Goal: Contribute content: Add original content to the website for others to see

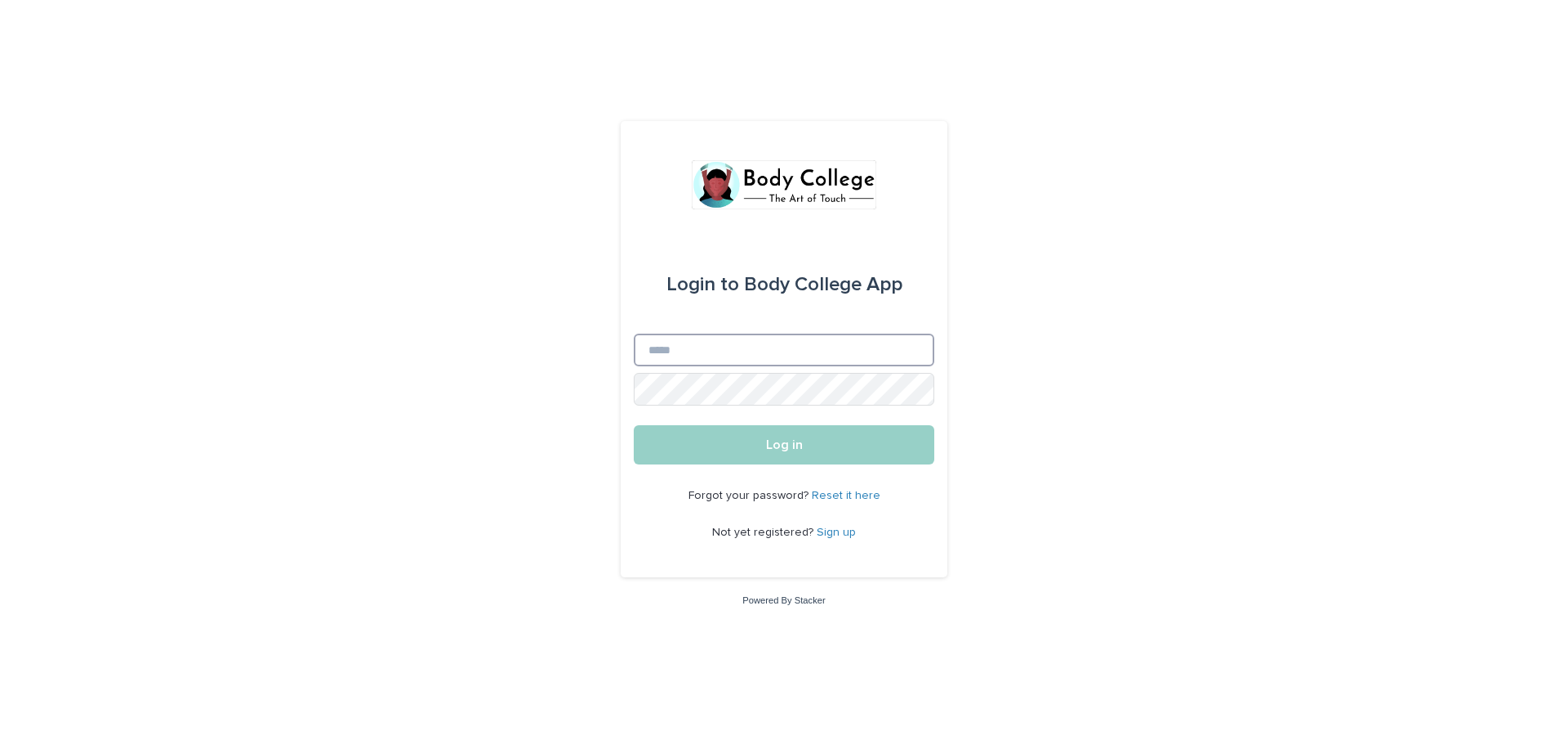
click at [704, 357] on input "Email" at bounding box center [784, 350] width 301 height 33
type input "**********"
click at [756, 447] on button "Log in" at bounding box center [784, 444] width 301 height 39
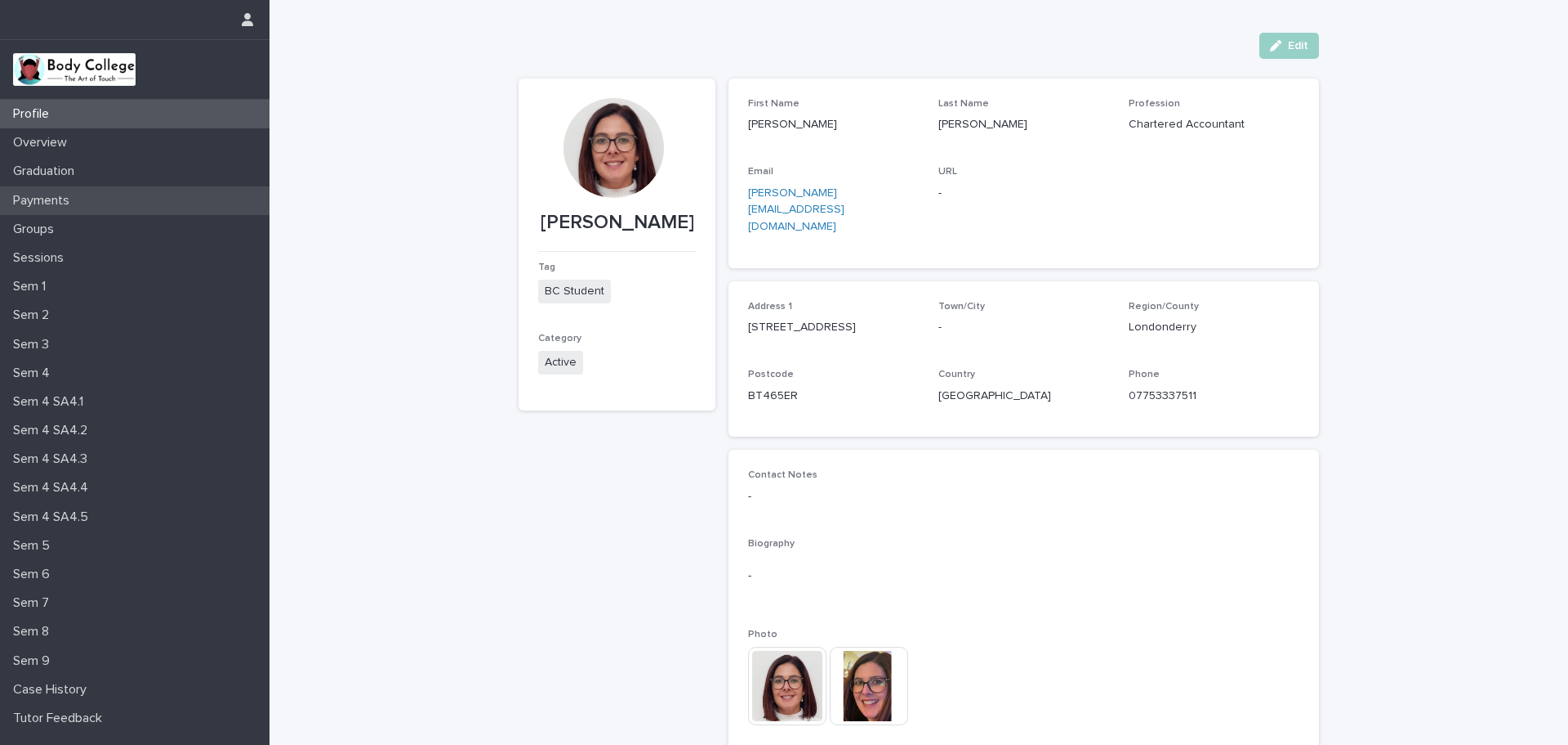
click at [38, 201] on p "Payments" at bounding box center [45, 201] width 76 height 16
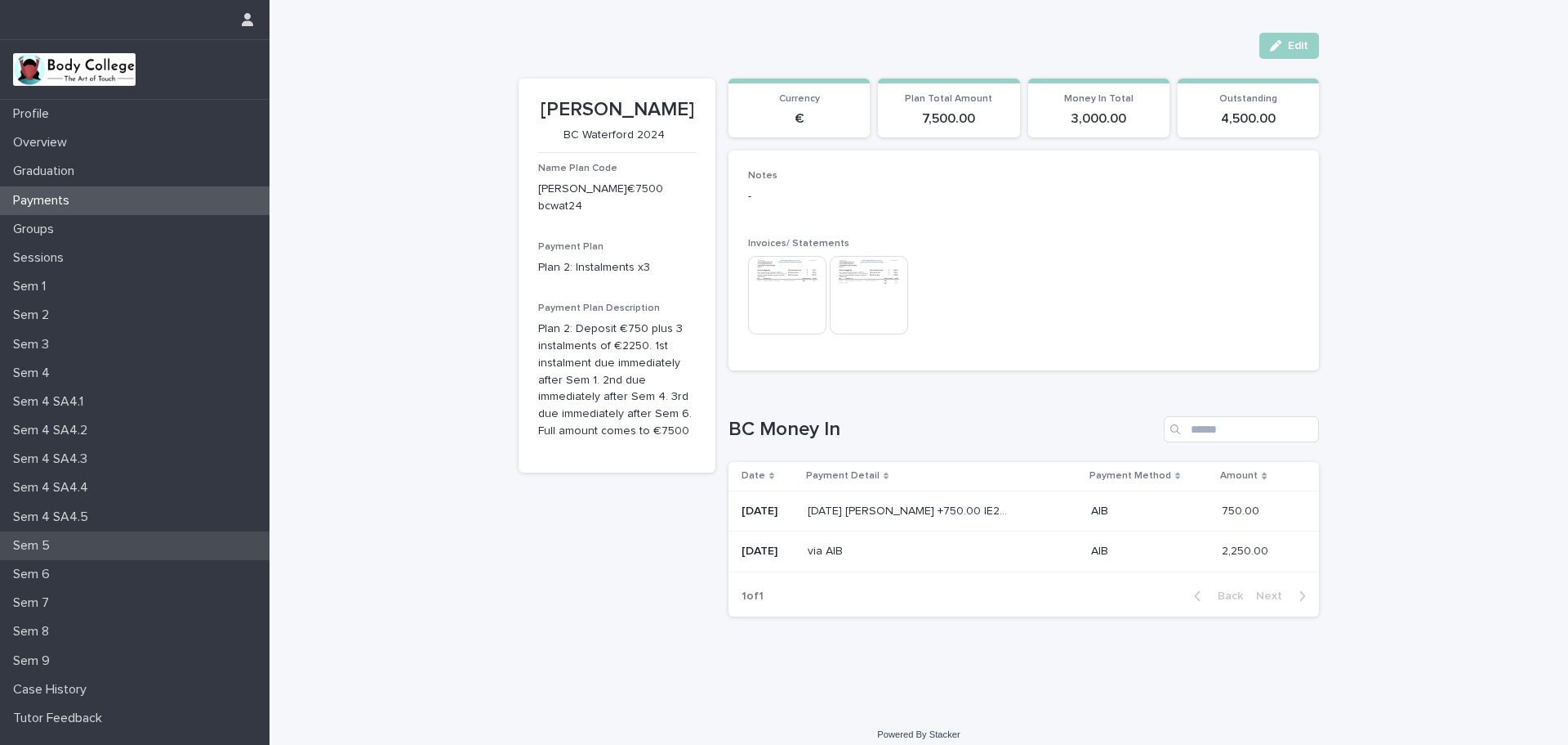
click at [53, 549] on p "Sem 5" at bounding box center [35, 546] width 57 height 16
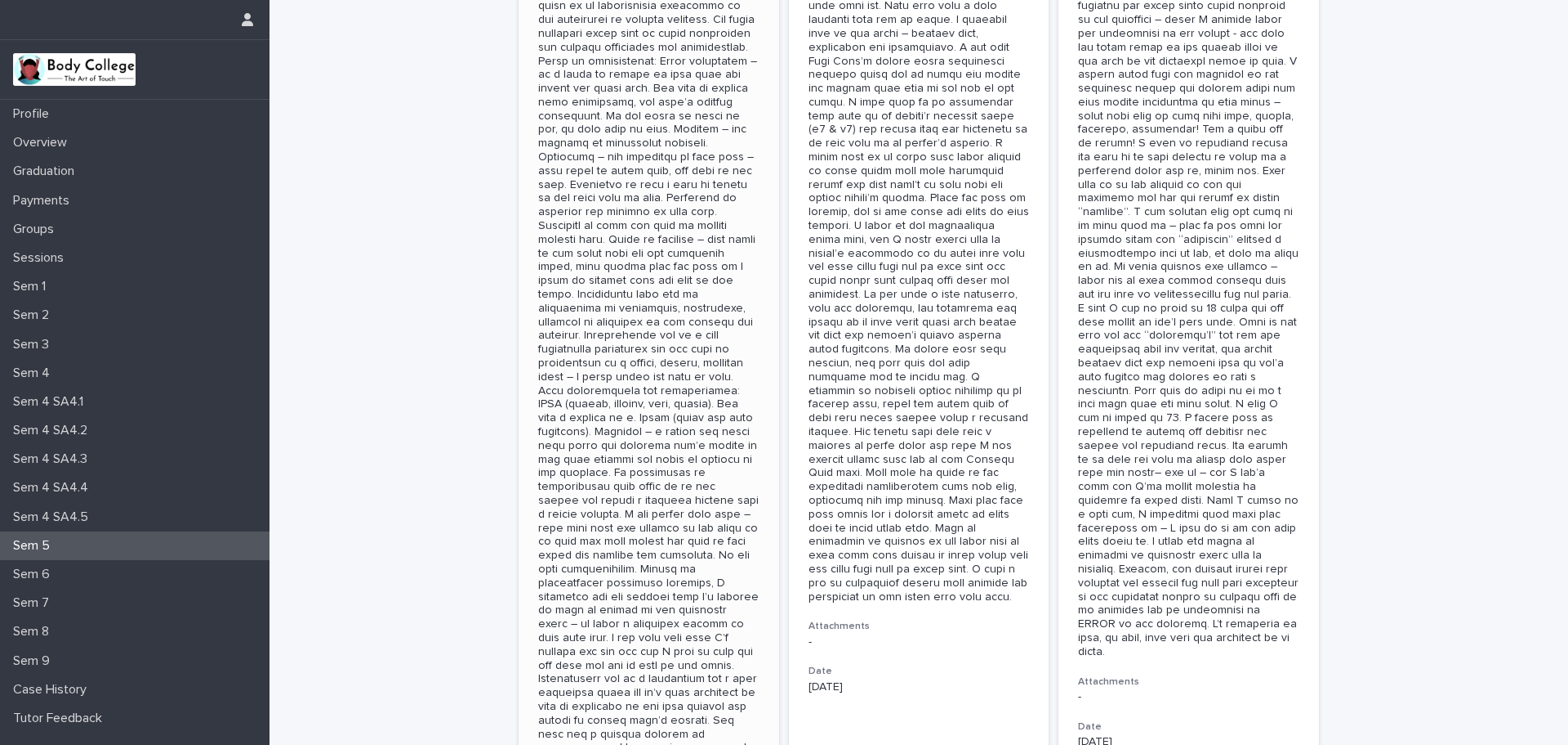
scroll to position [653, 0]
click at [658, 556] on div at bounding box center [649, 205] width 221 height 1153
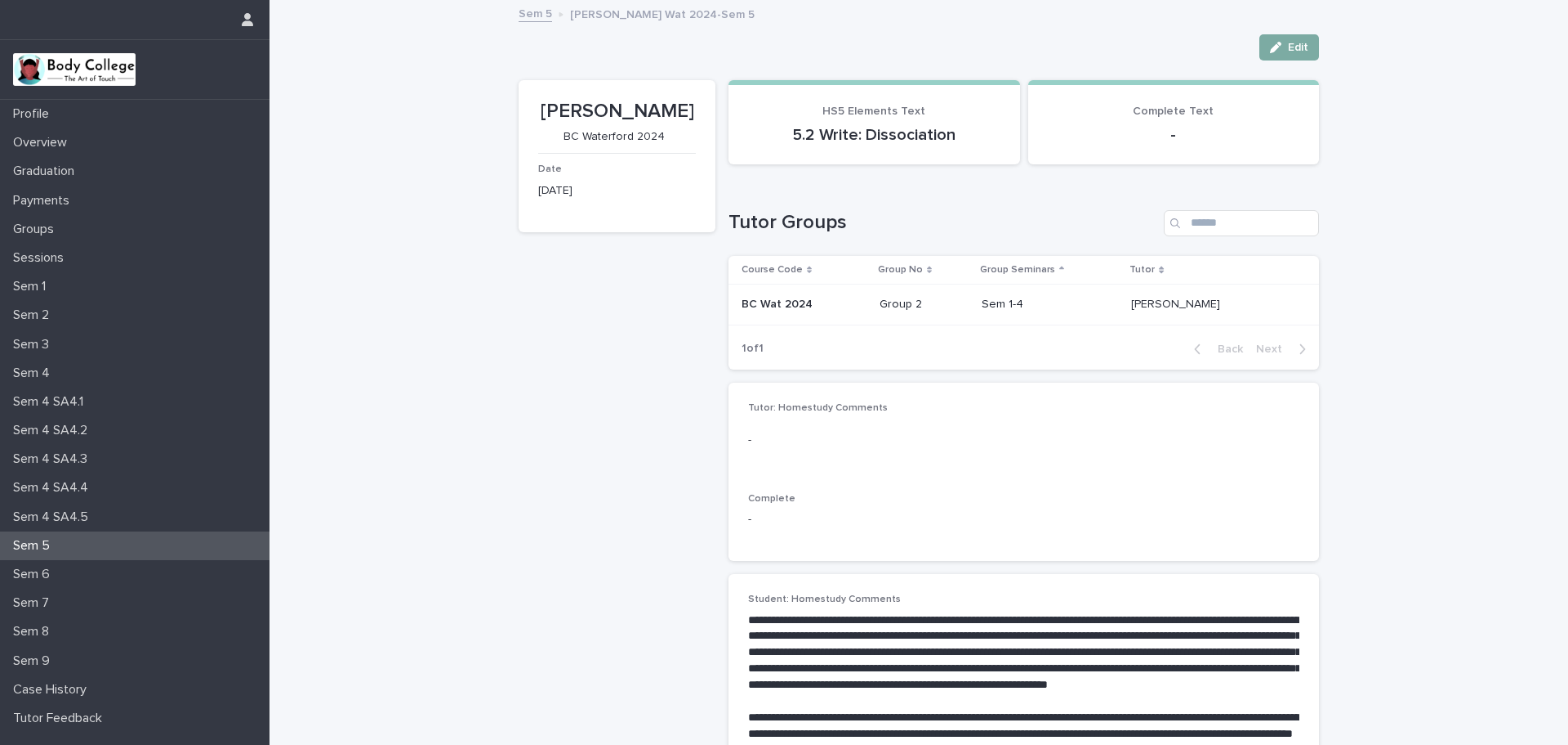
click at [1281, 39] on button "Edit" at bounding box center [1289, 47] width 60 height 26
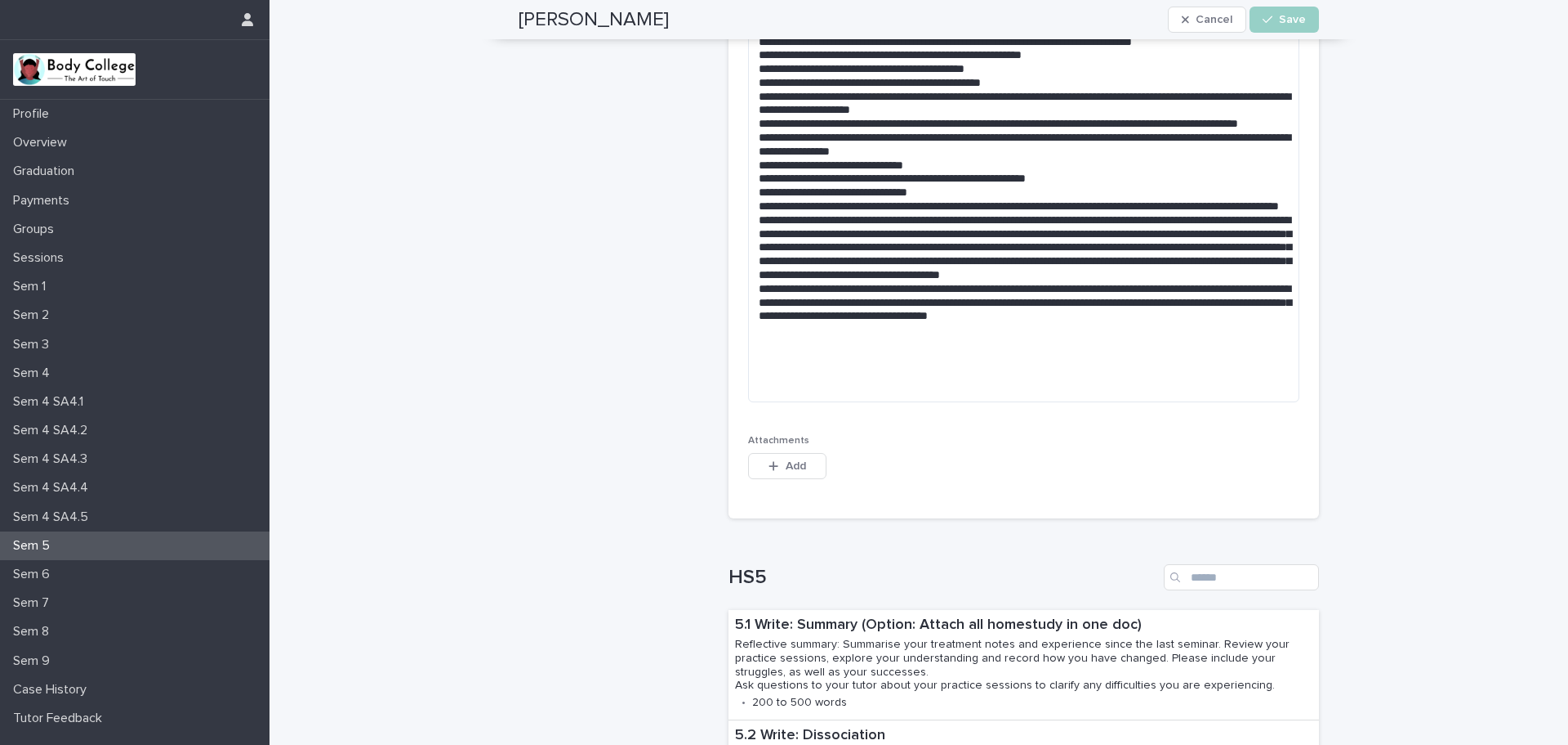
scroll to position [818, 0]
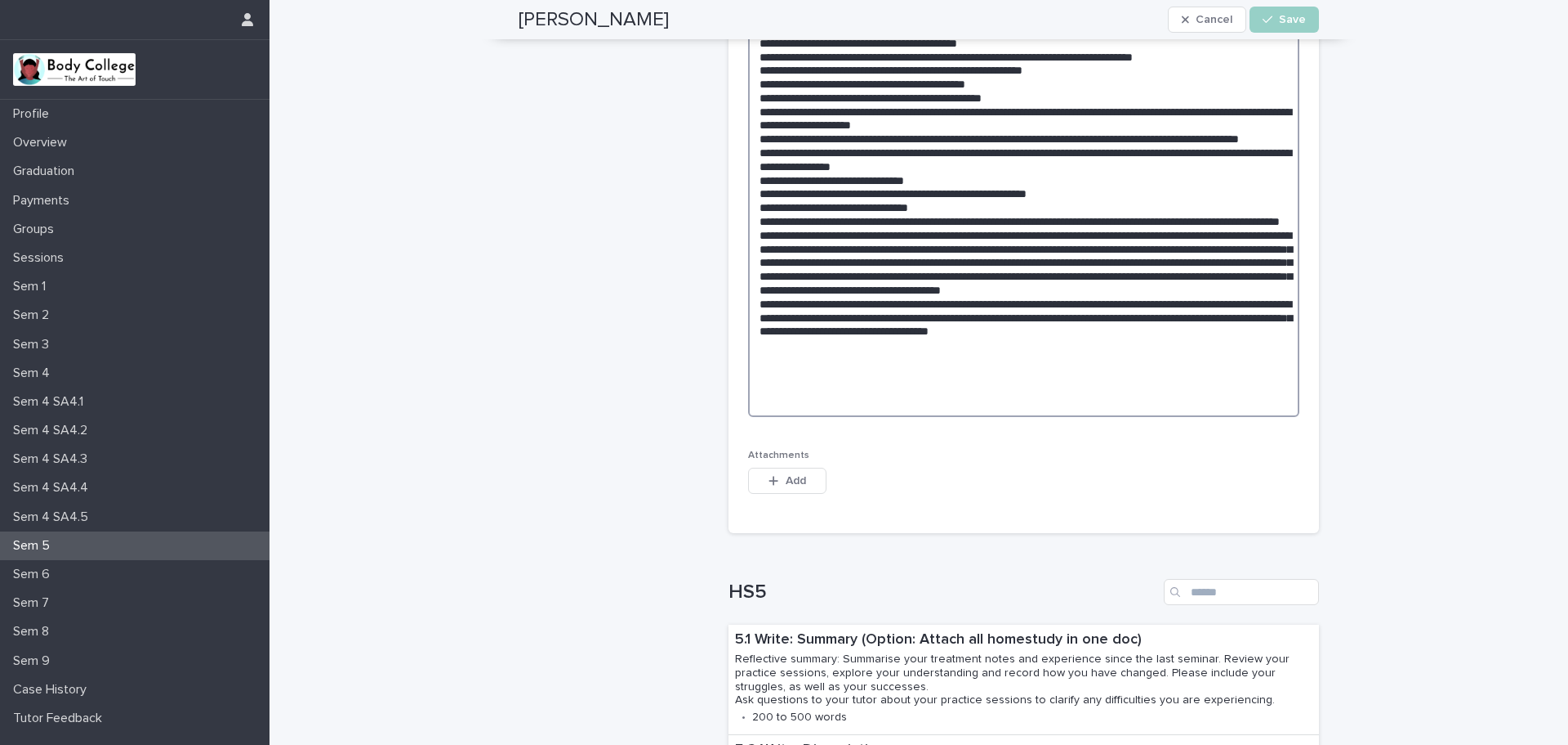
click at [930, 331] on textarea at bounding box center [1024, 112] width 552 height 612
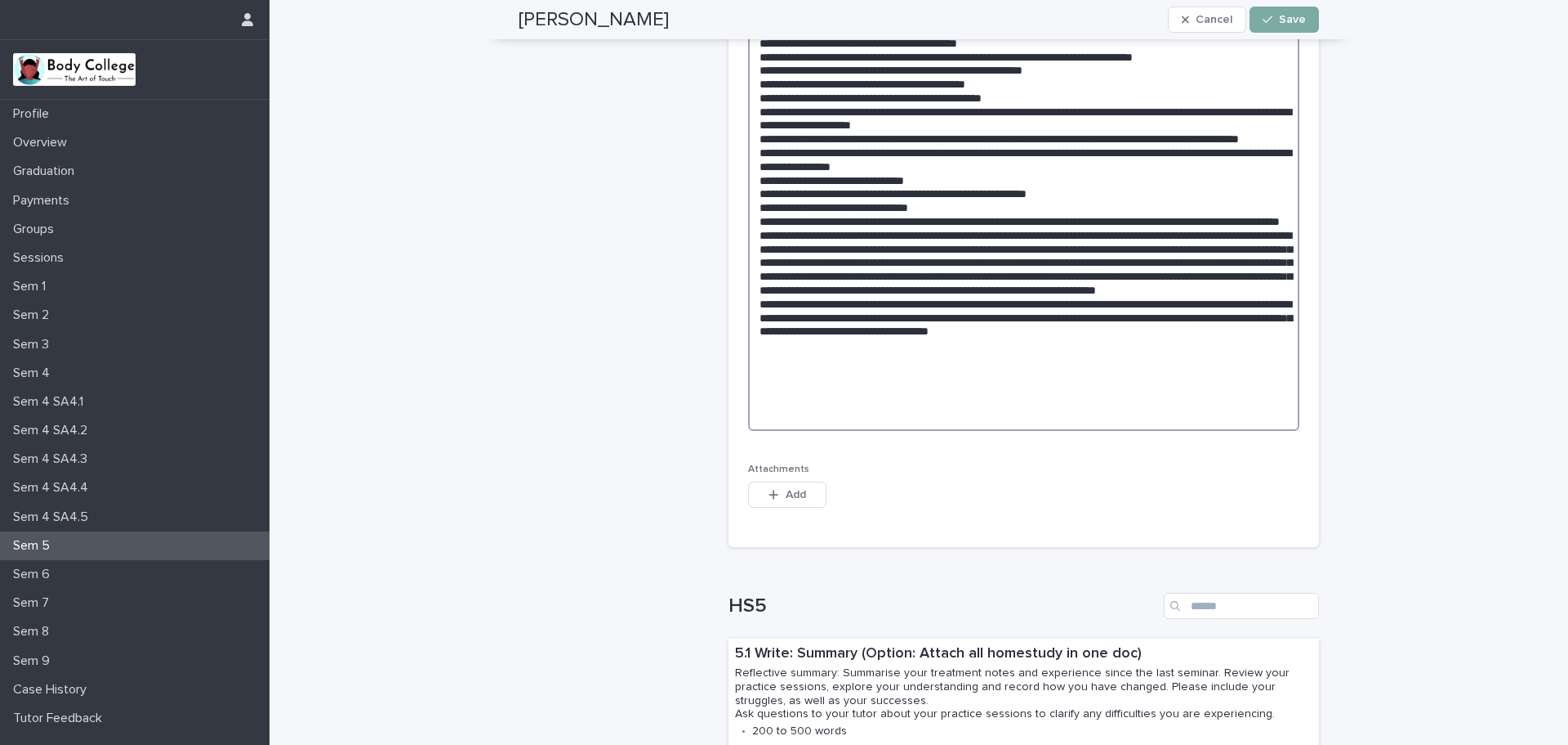
type textarea "**********"
click at [1281, 16] on span "Save" at bounding box center [1292, 19] width 27 height 11
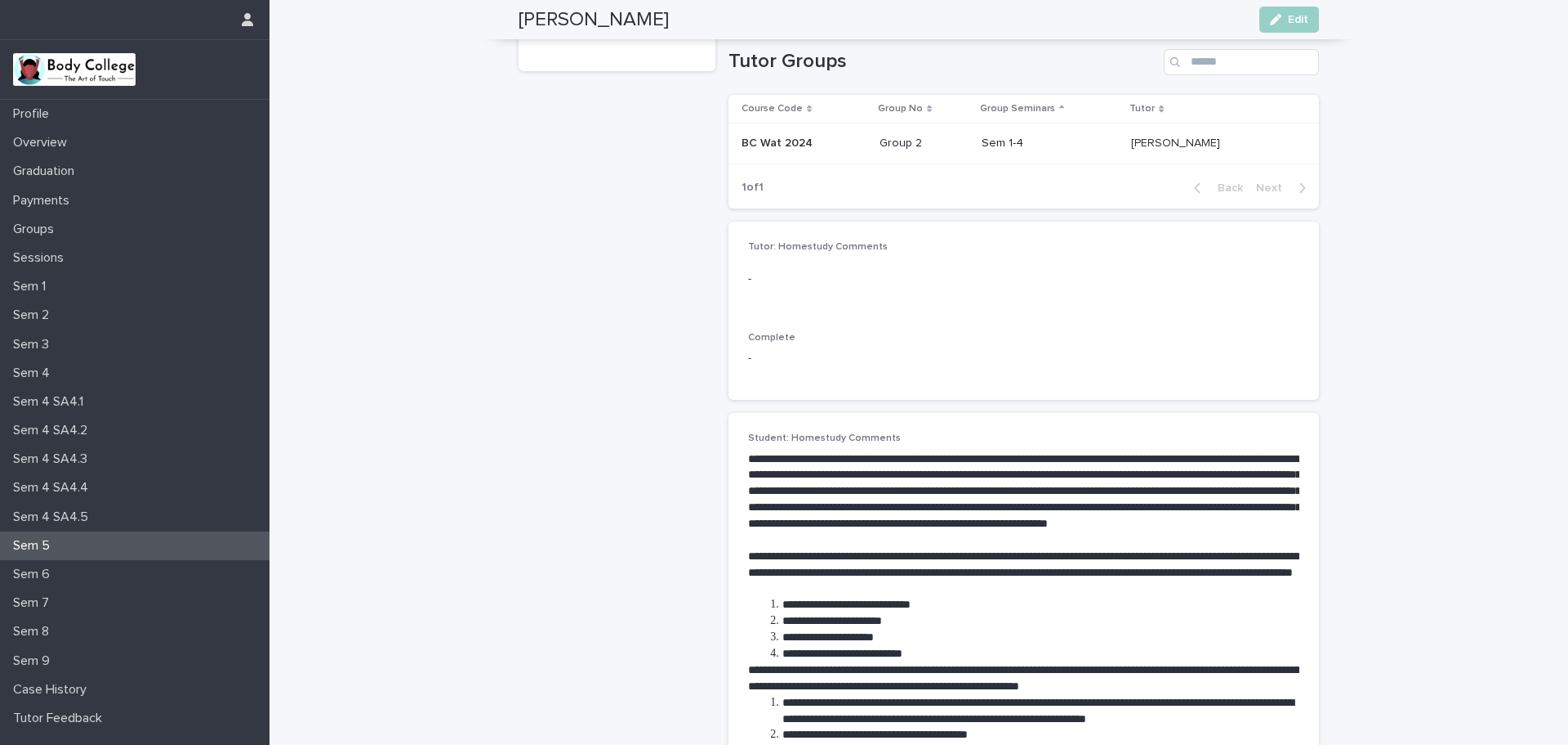
scroll to position [0, 0]
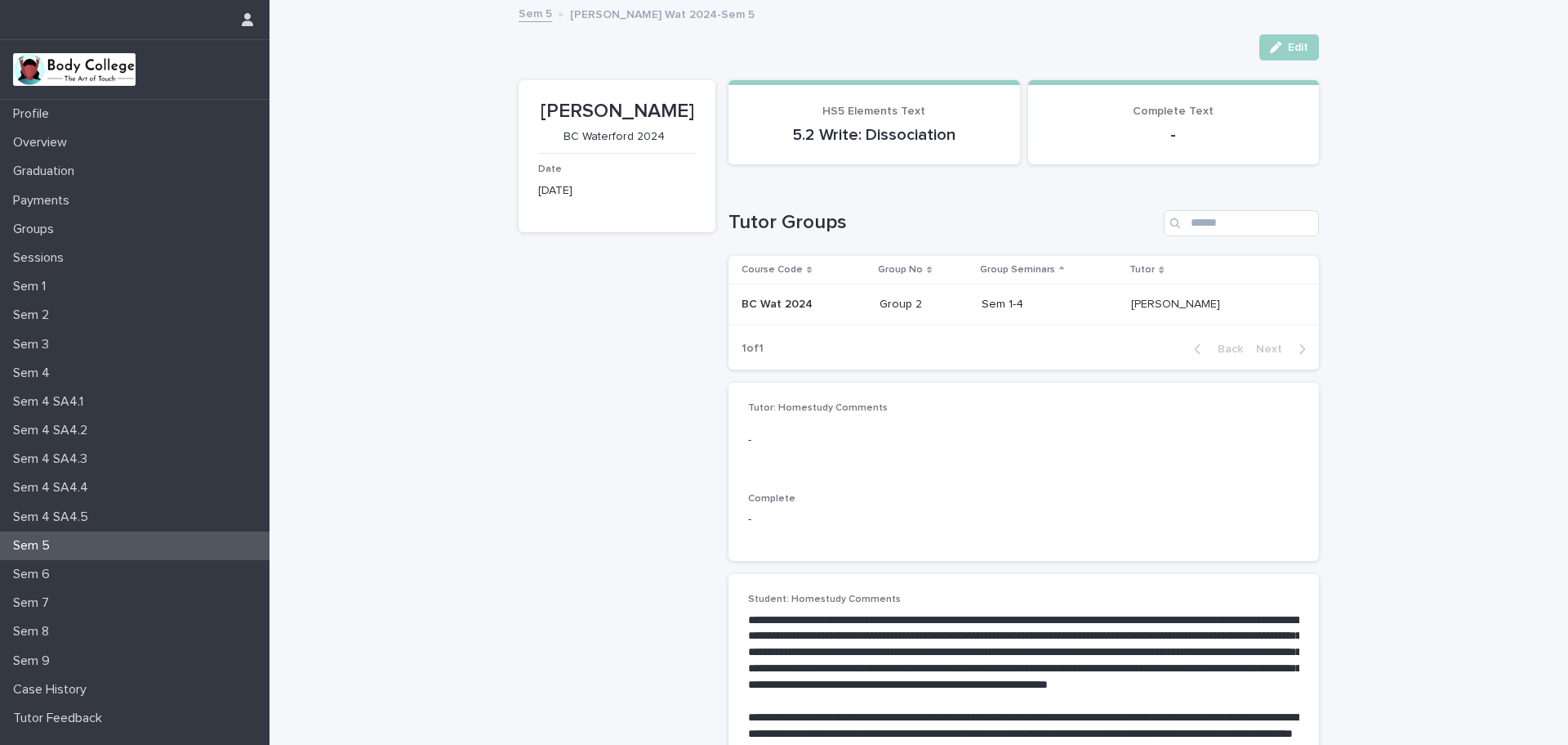
click at [50, 547] on p "Sem 5" at bounding box center [35, 546] width 57 height 16
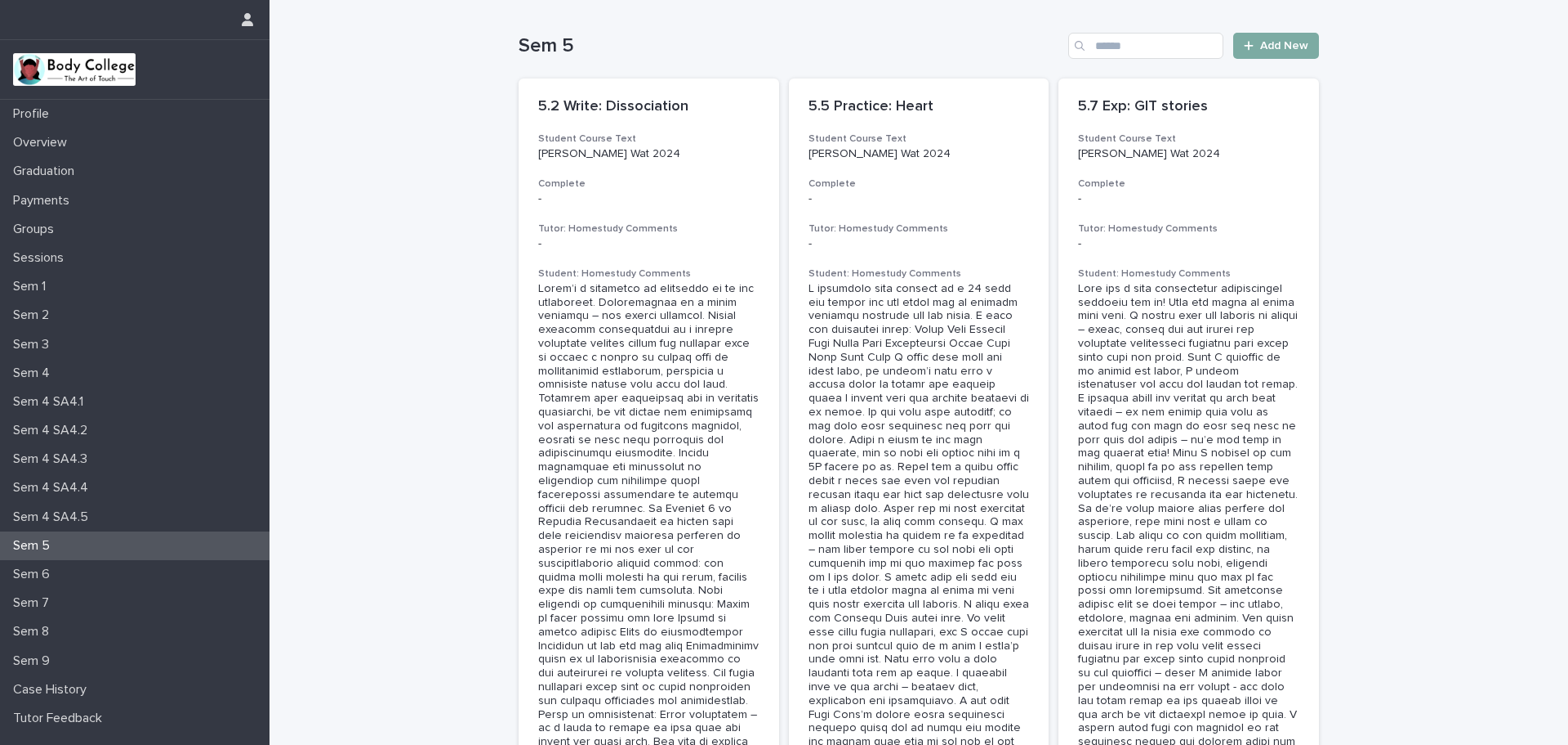
click at [1277, 48] on span "Add New" at bounding box center [1284, 45] width 48 height 11
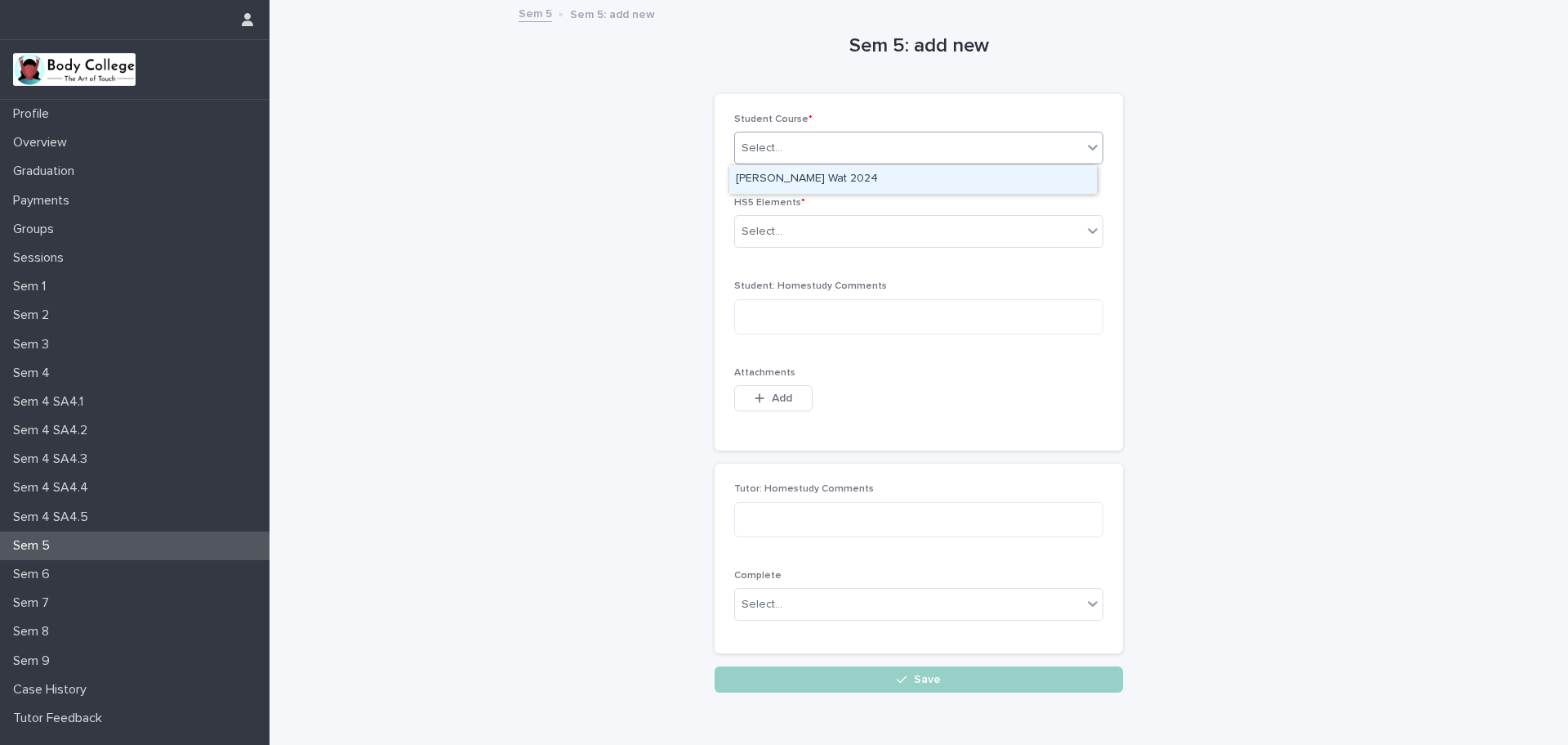
click at [1088, 150] on icon at bounding box center [1093, 146] width 16 height 16
click at [842, 177] on div "Tracey Paul_BC Wat 2024" at bounding box center [913, 179] width 367 height 29
click at [1040, 245] on div "Select..." at bounding box center [919, 231] width 369 height 33
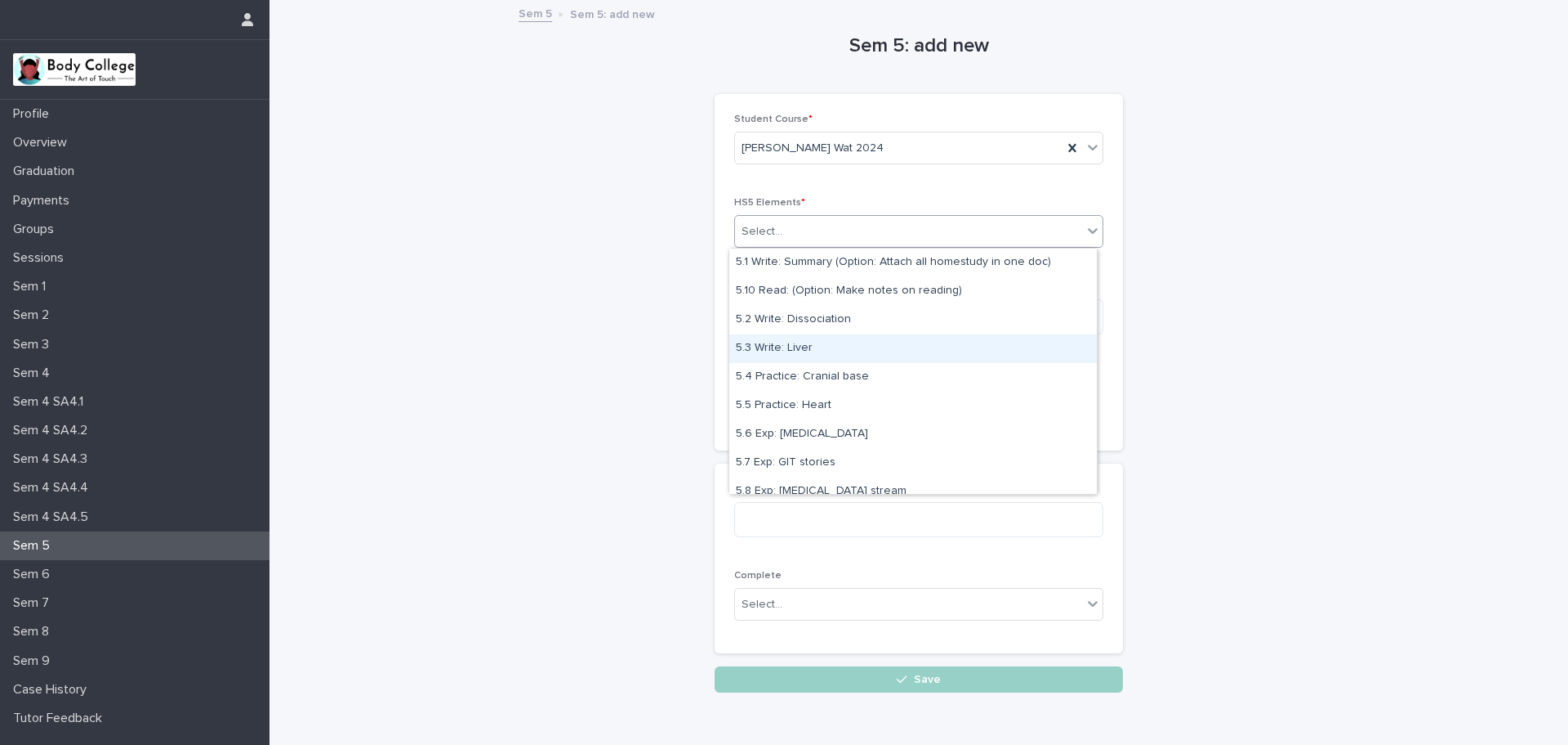
click at [810, 344] on div "5.3 Write: Liver" at bounding box center [913, 349] width 367 height 29
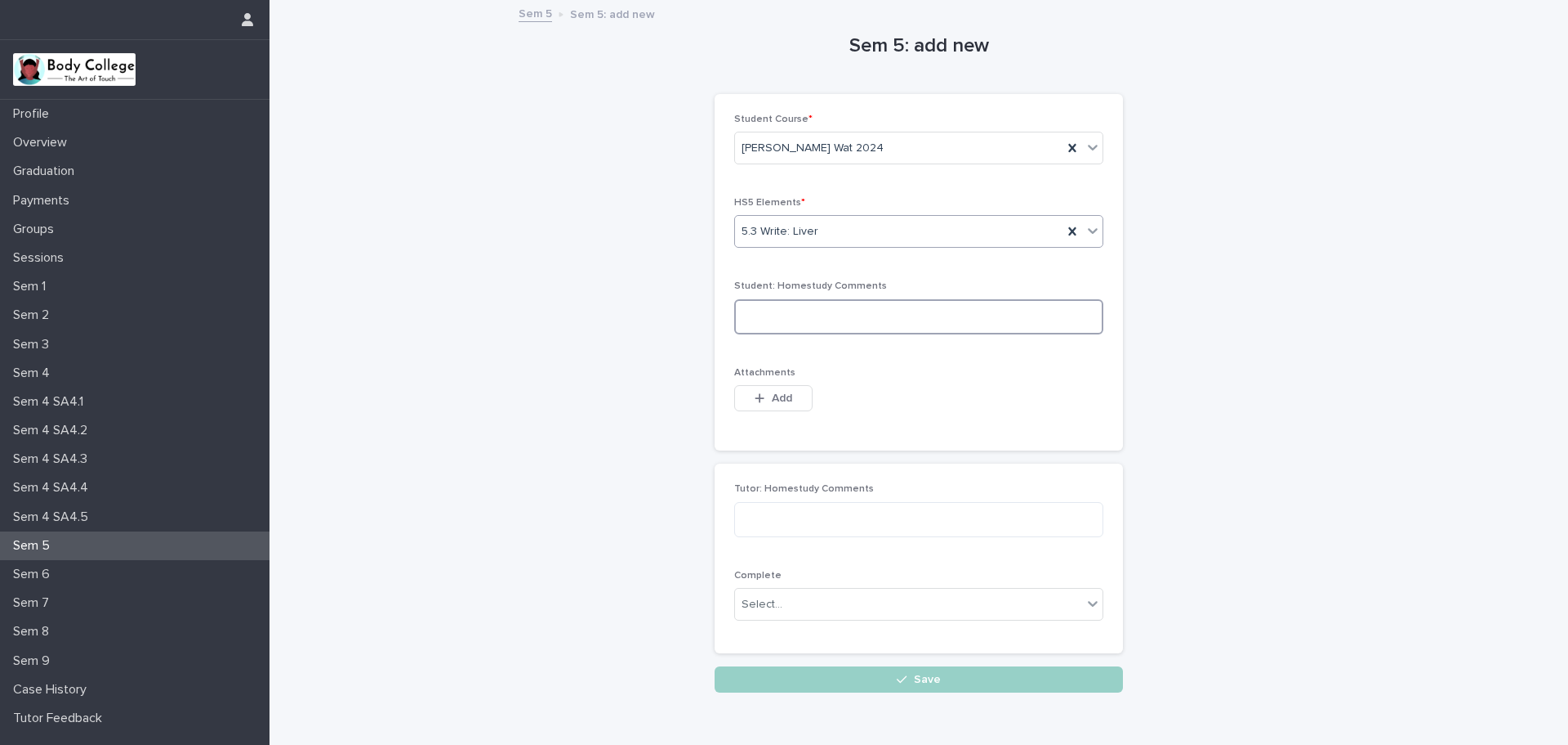
click at [739, 312] on textarea at bounding box center [919, 316] width 369 height 35
paste textarea "**********"
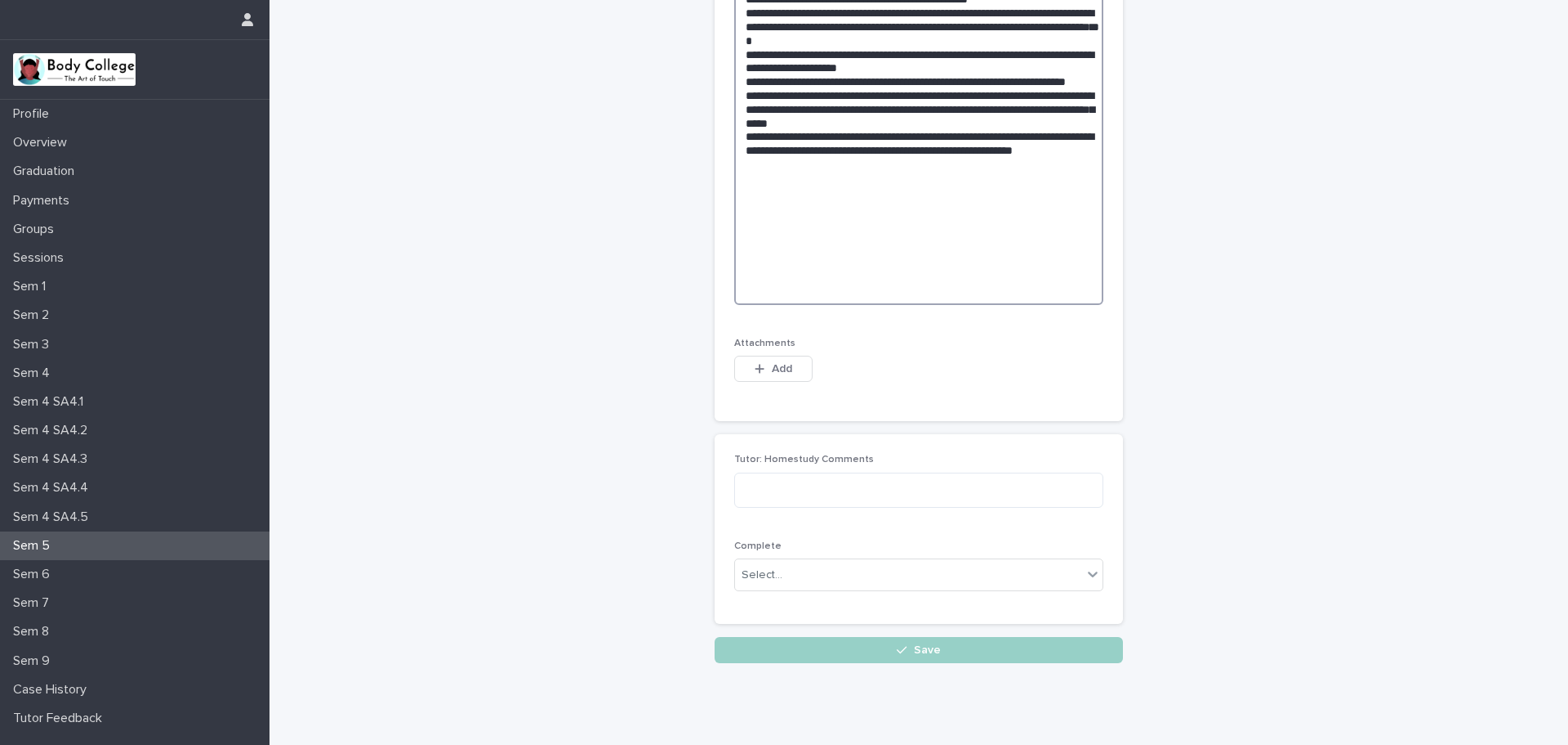
scroll to position [995, 0]
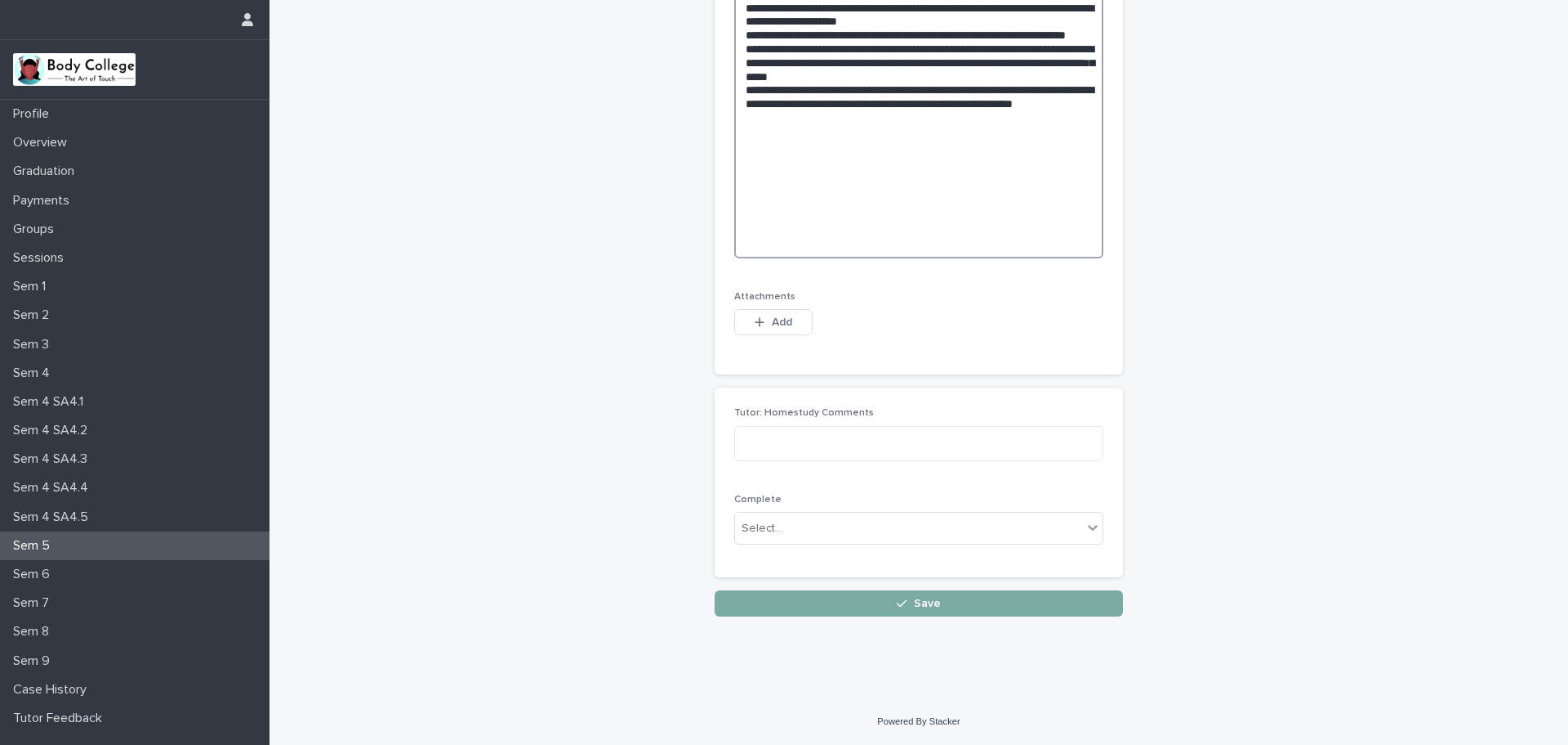
type textarea "**********"
click at [920, 604] on span "Save" at bounding box center [927, 603] width 27 height 11
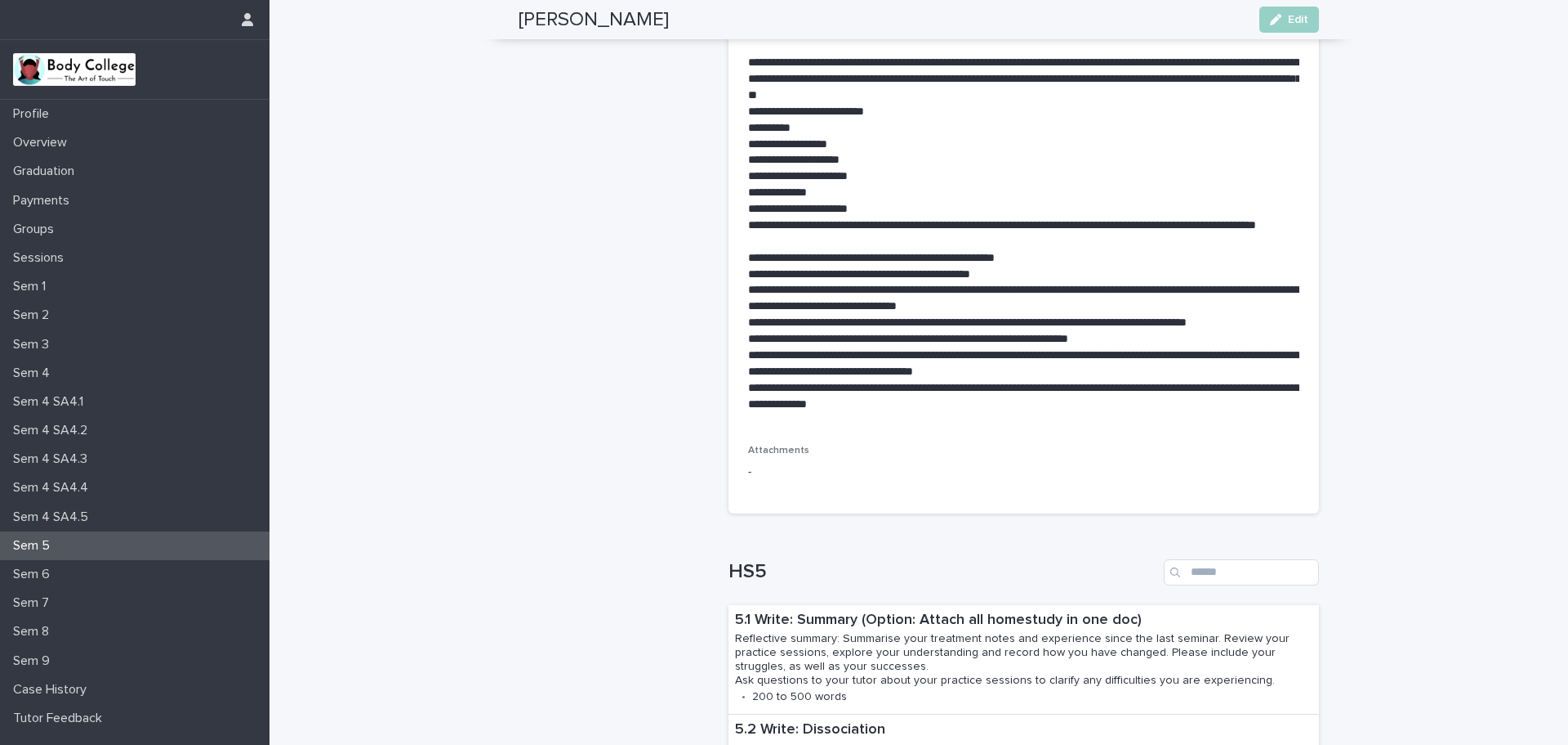
scroll to position [1173, 0]
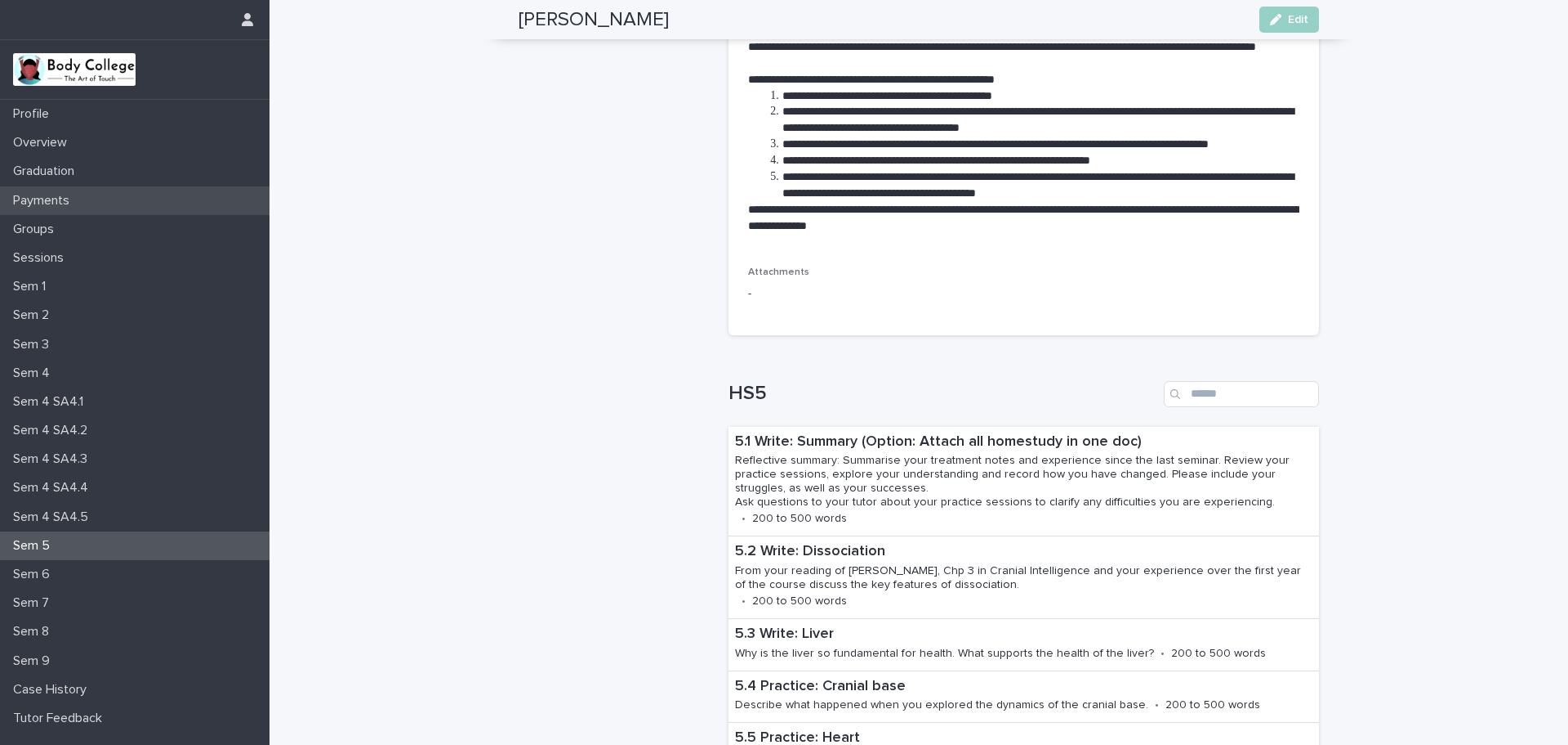
click at [79, 199] on p "Payments" at bounding box center [45, 201] width 76 height 16
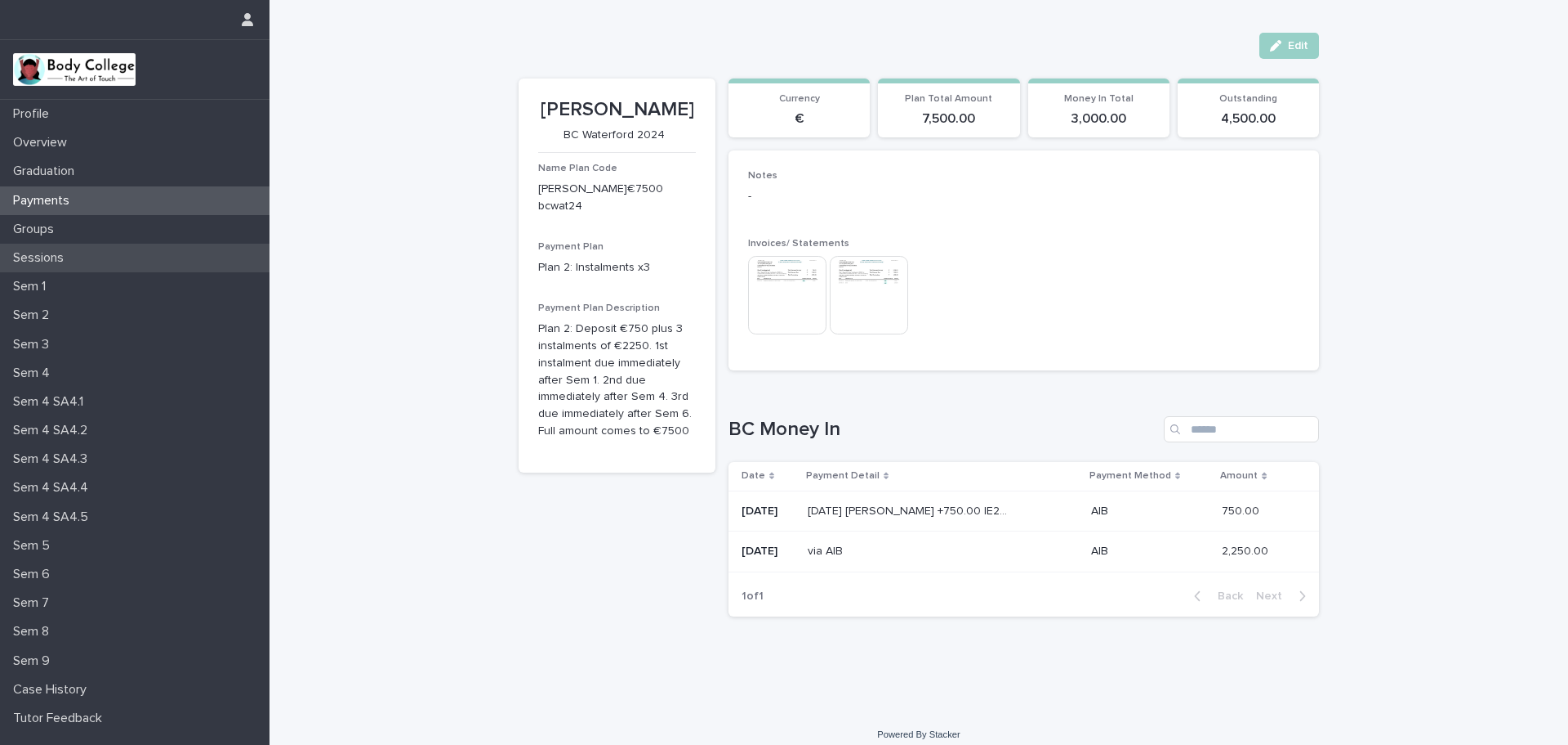
click at [66, 257] on p "Sessions" at bounding box center [42, 258] width 71 height 16
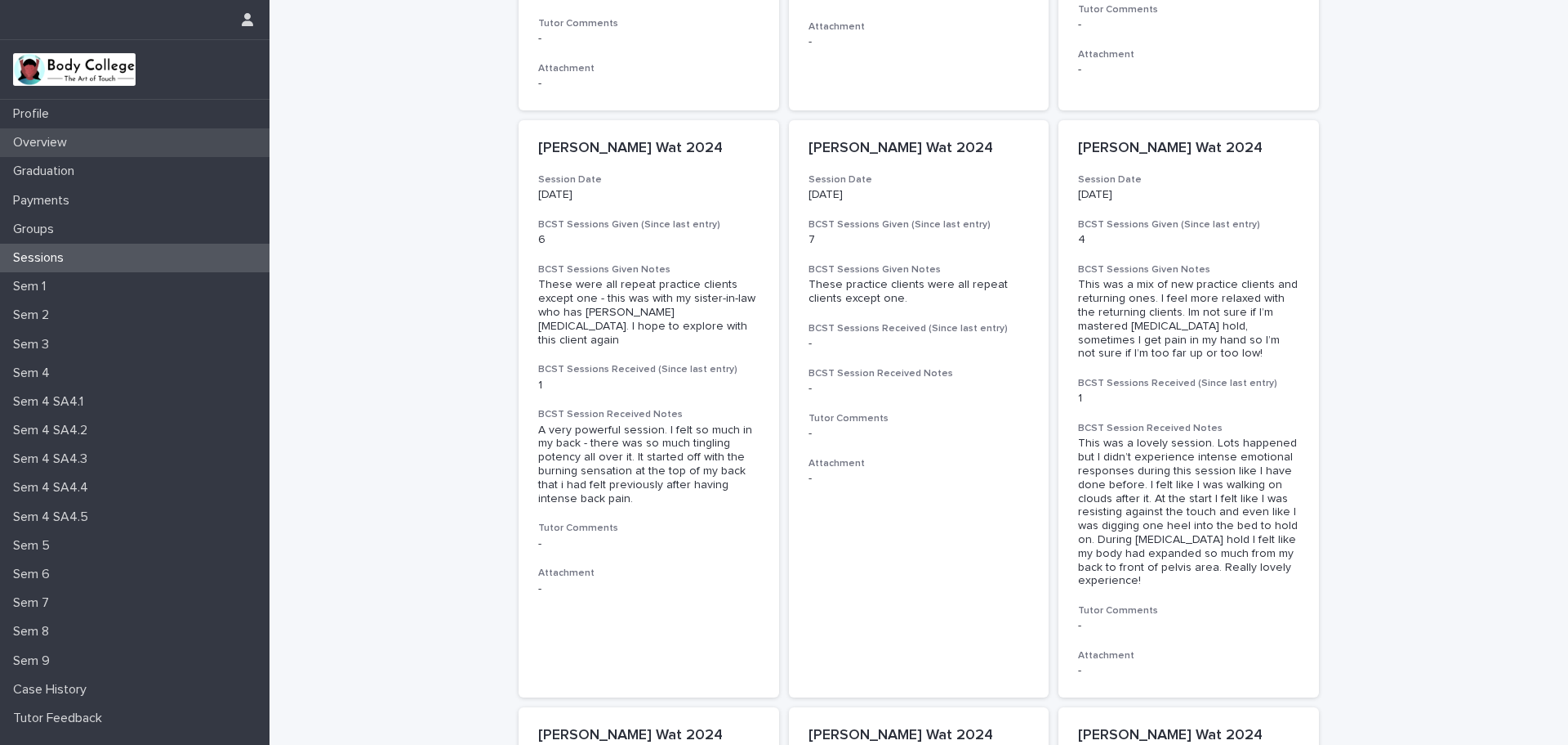
scroll to position [82, 0]
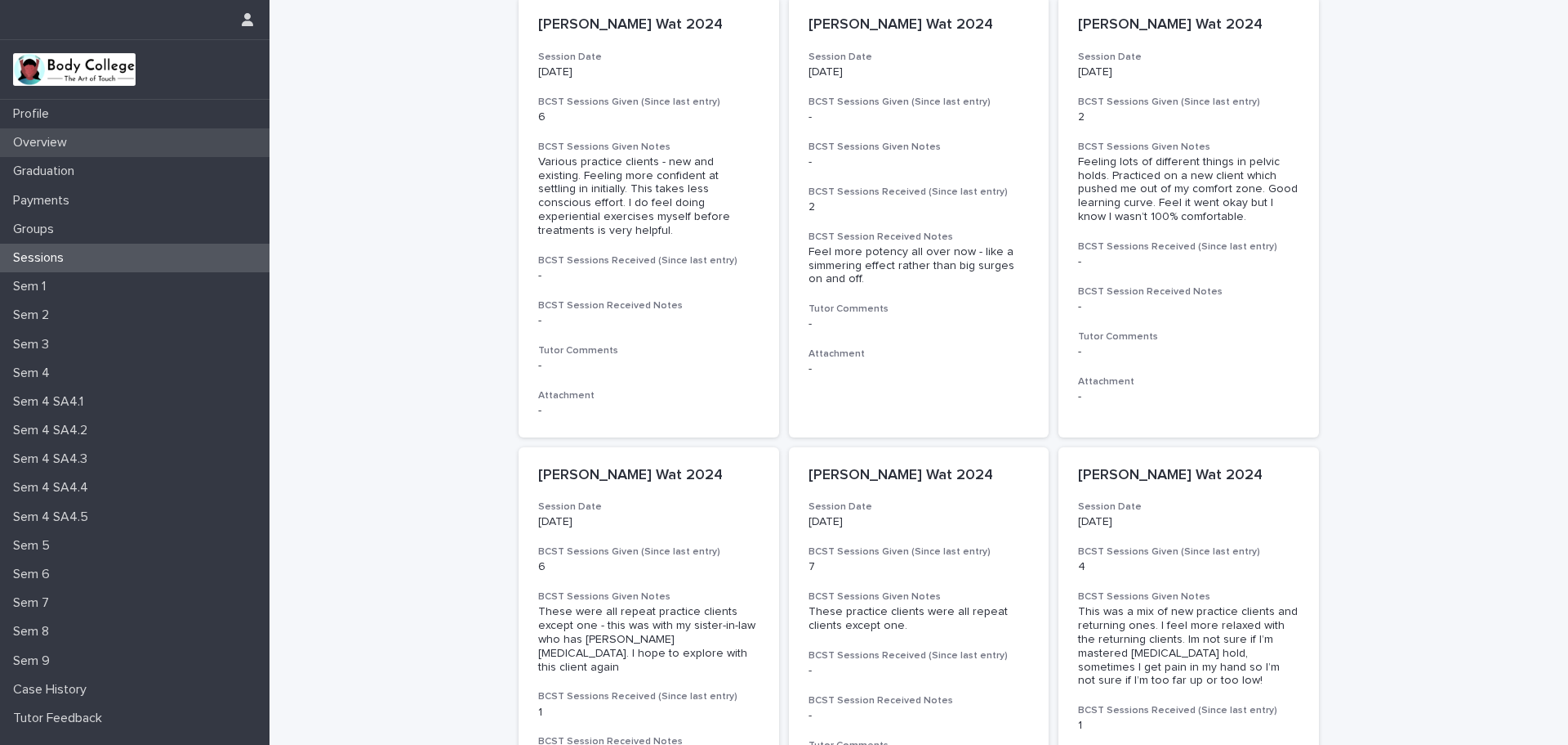
click at [131, 148] on div "Overview" at bounding box center [134, 142] width 270 height 29
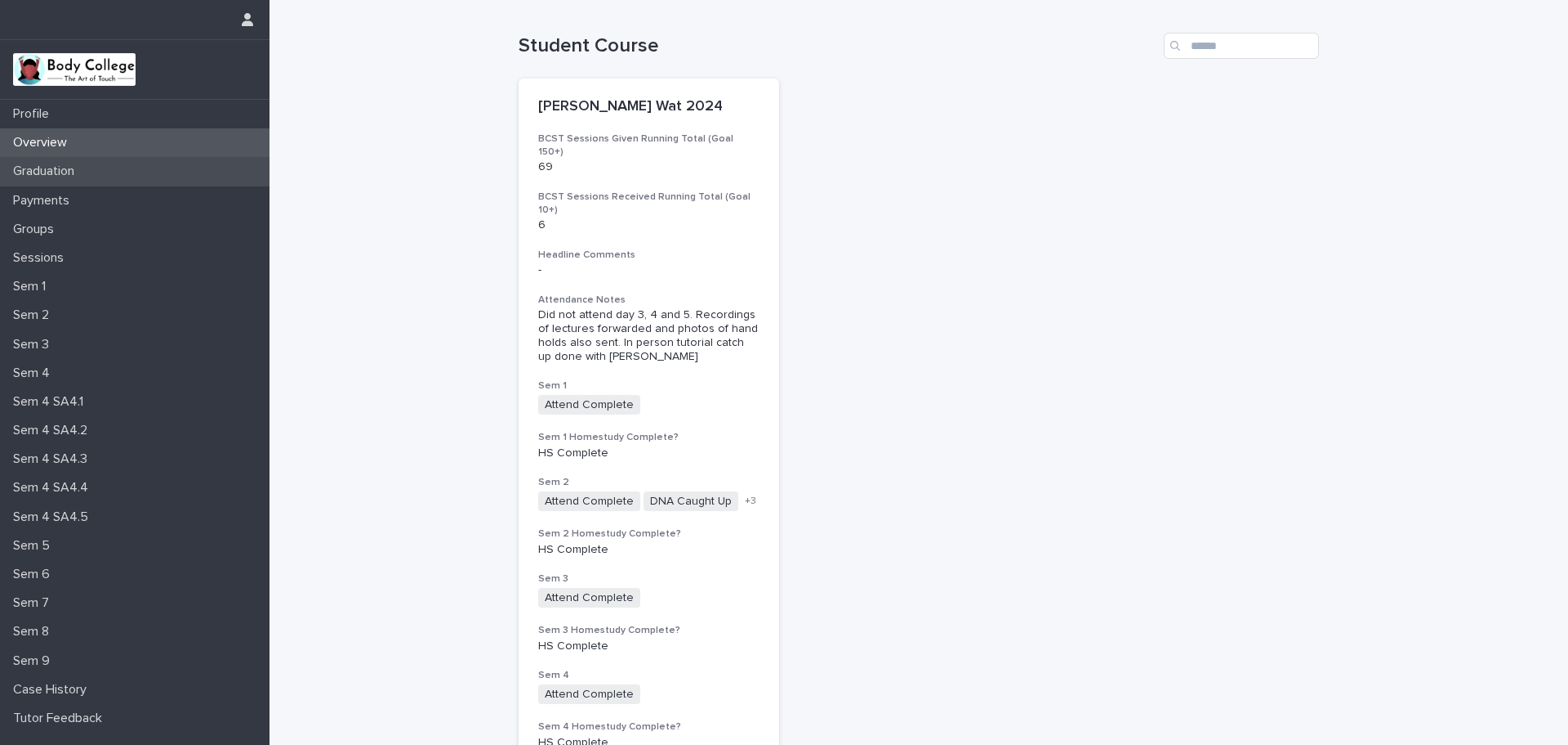
click at [81, 166] on p "Graduation" at bounding box center [47, 171] width 81 height 16
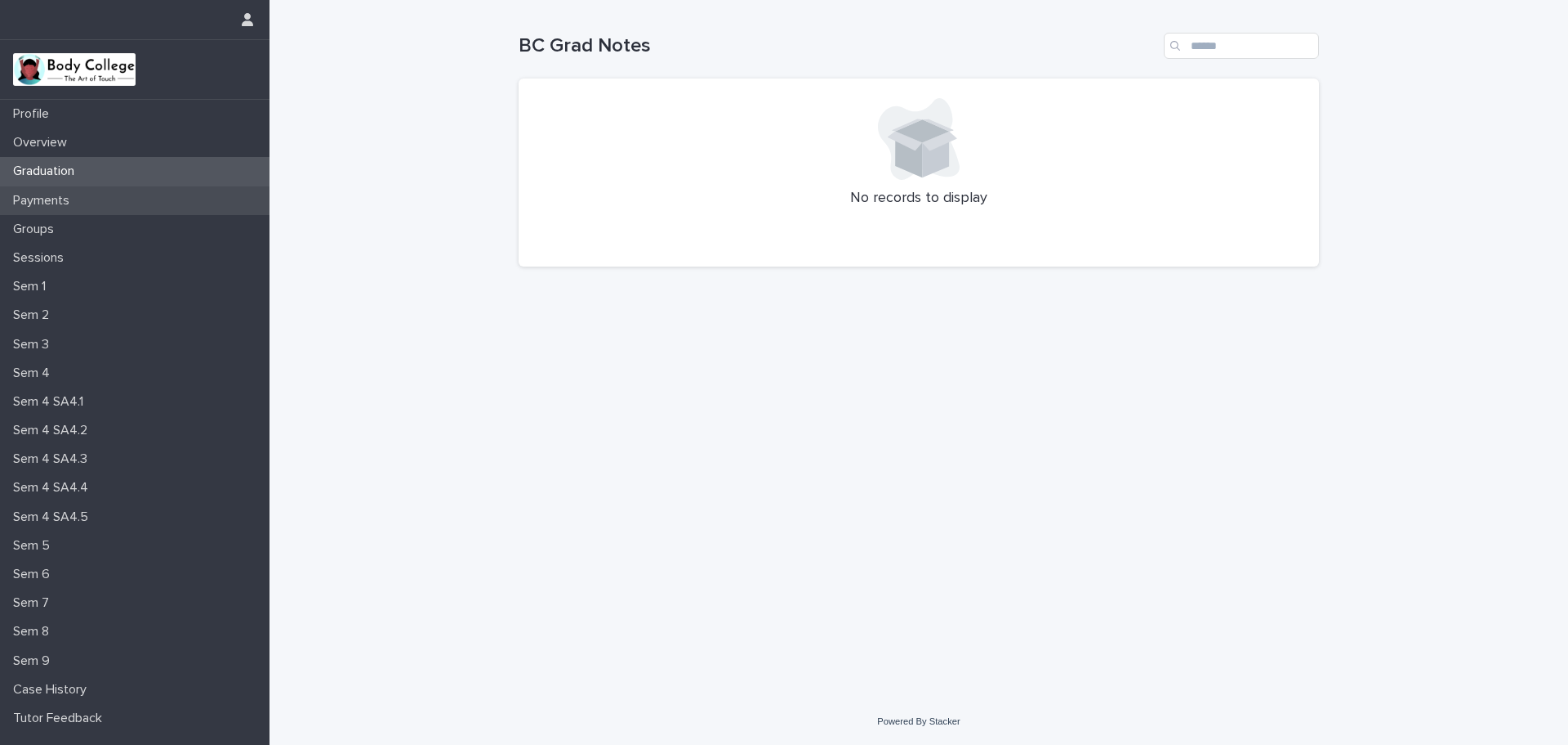
click at [66, 197] on p "Payments" at bounding box center [45, 201] width 76 height 16
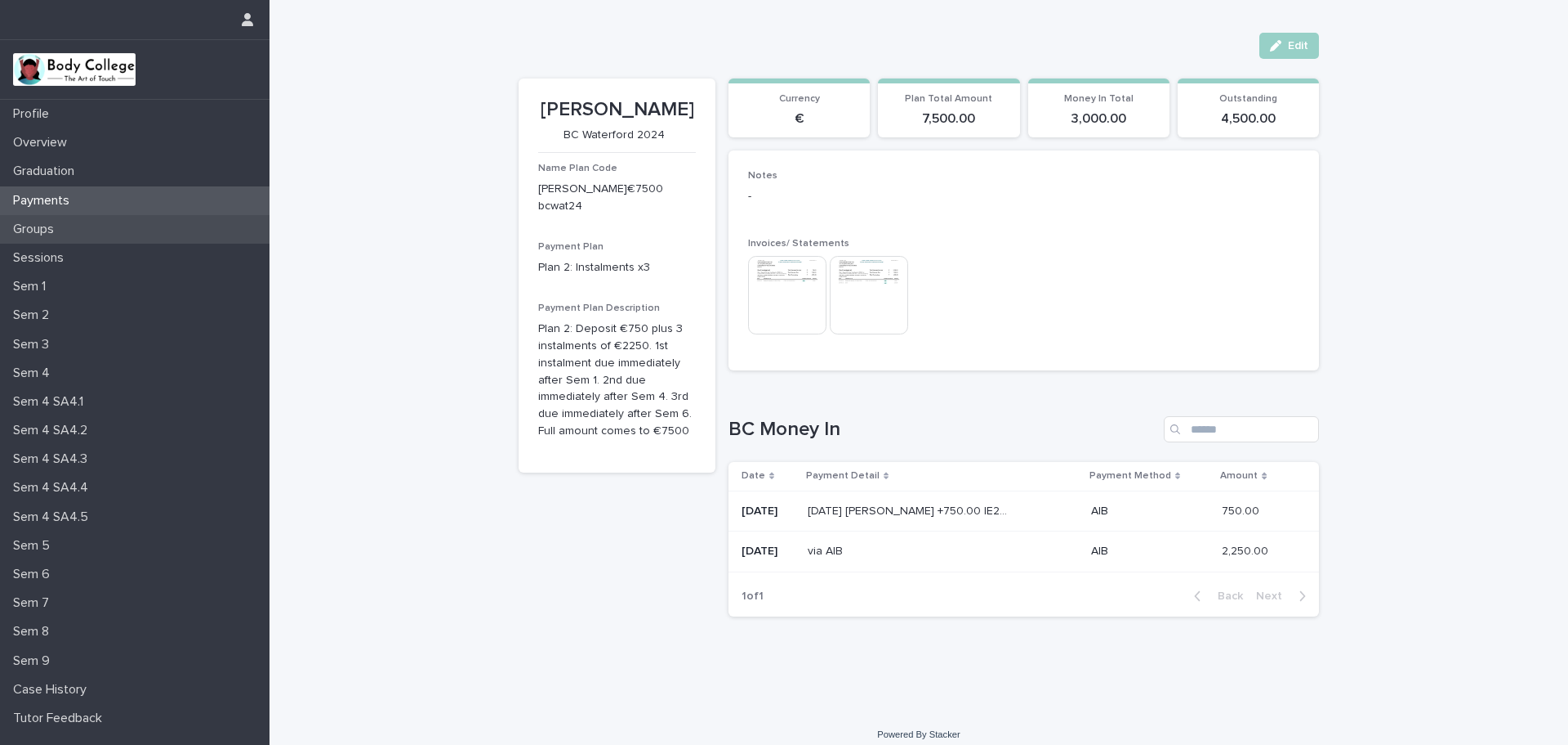
click at [57, 230] on p "Groups" at bounding box center [37, 229] width 61 height 16
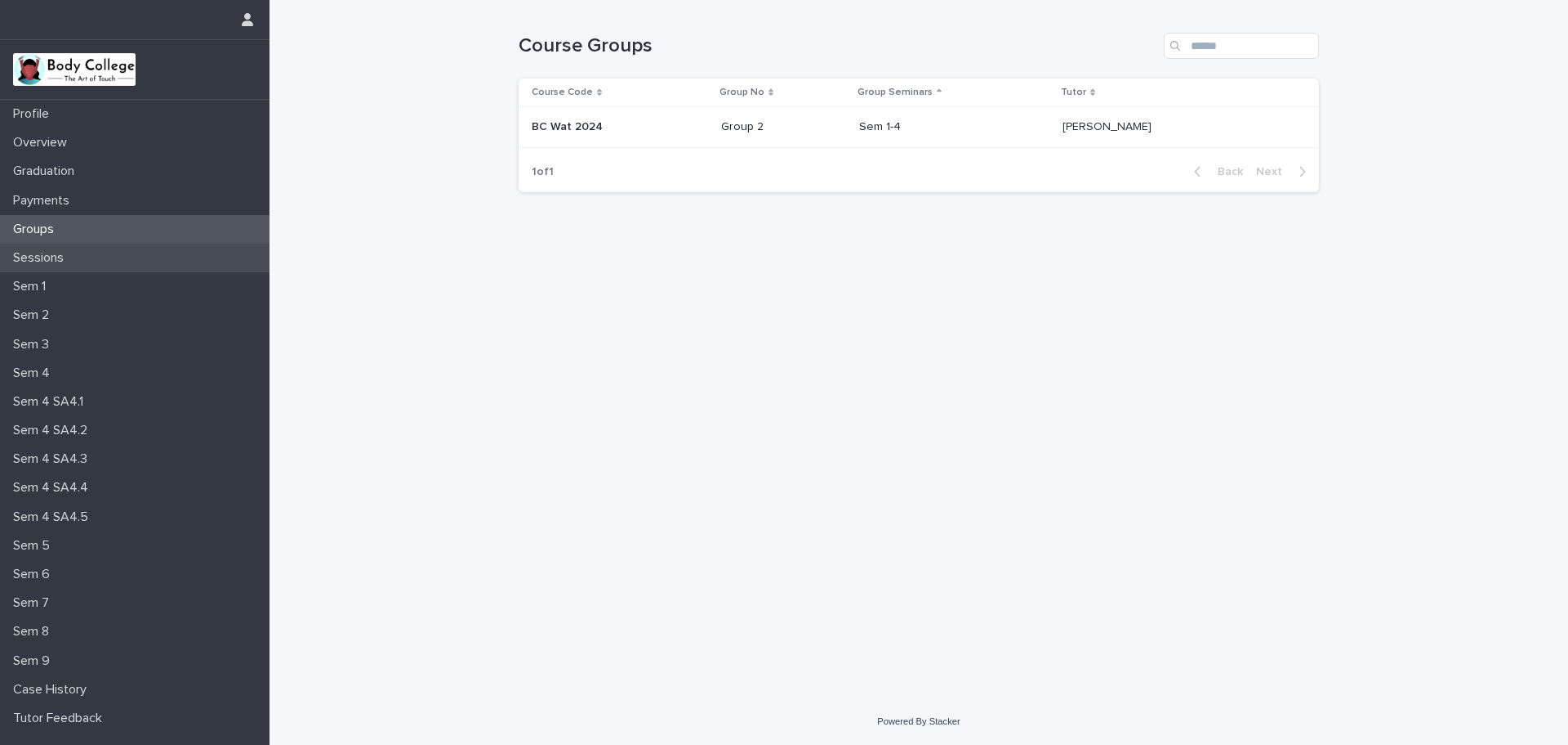
click at [62, 254] on p "Sessions" at bounding box center [42, 258] width 71 height 16
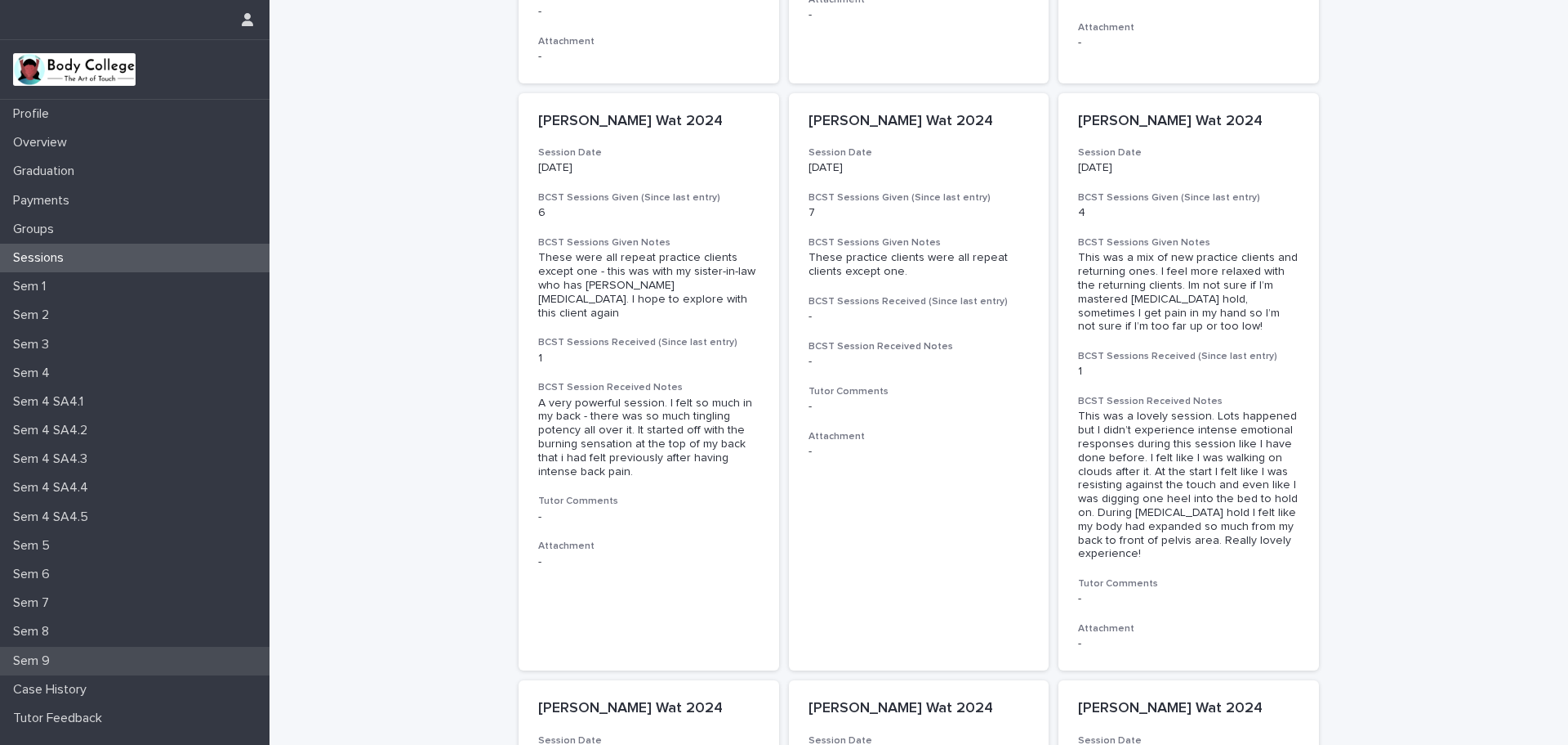
scroll to position [490, 0]
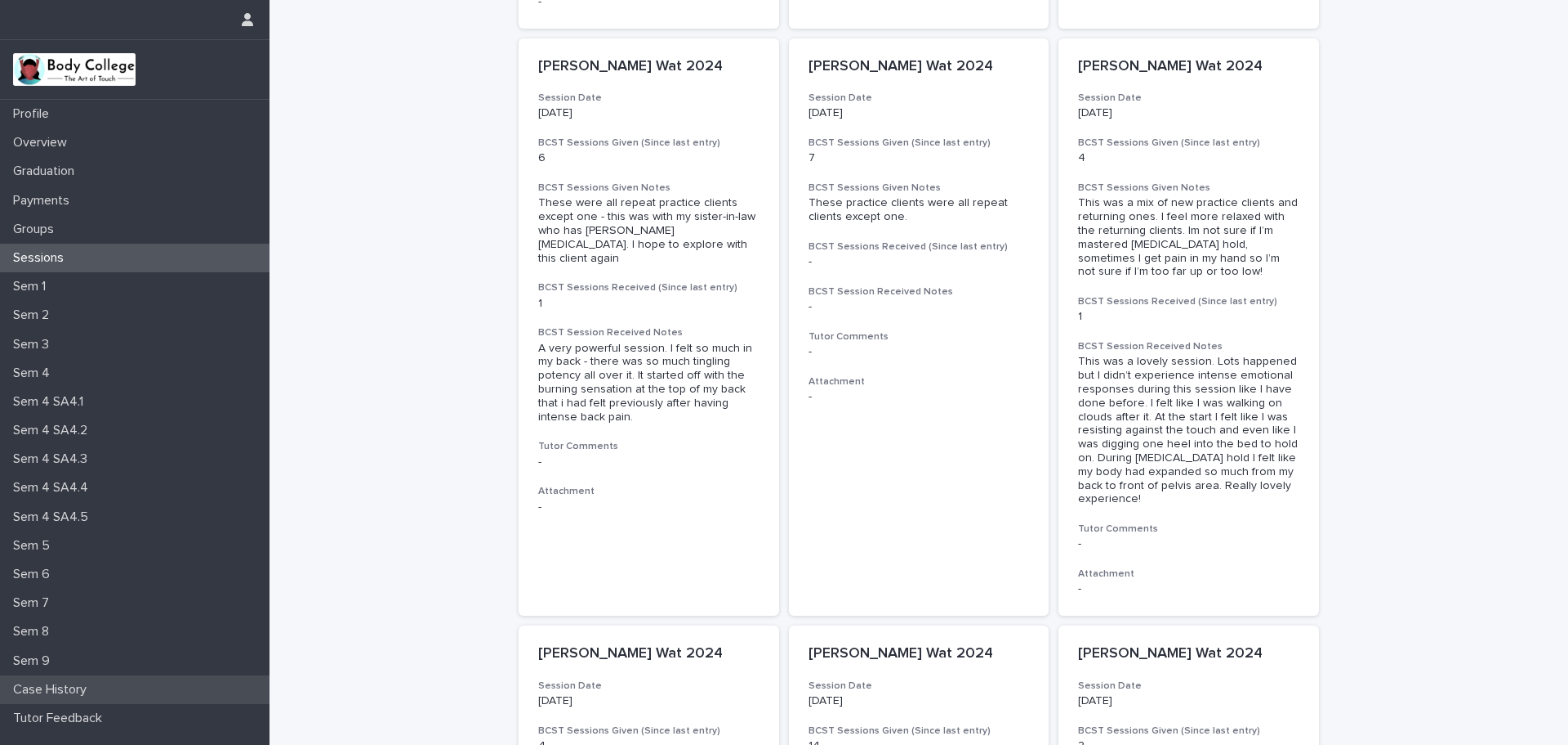
click at [80, 687] on p "Case History" at bounding box center [54, 689] width 94 height 16
